Goal: Task Accomplishment & Management: Use online tool/utility

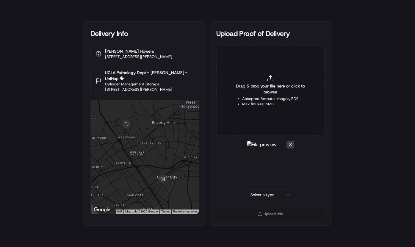
click at [278, 197] on html "Delivery Info [PERSON_NAME] Flowers [STREET_ADDRESS][PERSON_NAME] [GEOGRAPHIC_D…" at bounding box center [207, 123] width 415 height 247
click at [276, 212] on button "Upload 1 file" at bounding box center [270, 214] width 109 height 8
